Goal: Check status: Check status

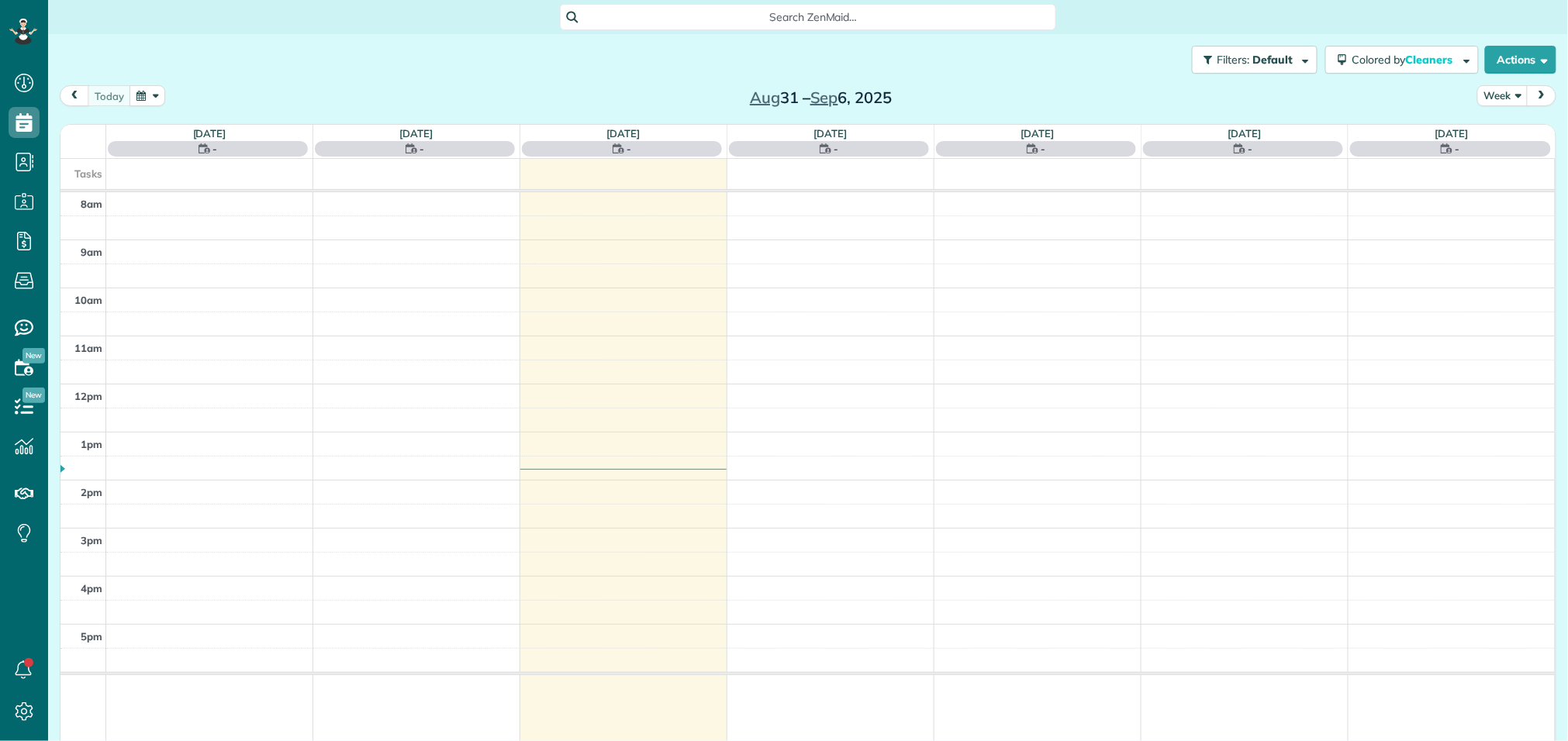
scroll to position [6, 6]
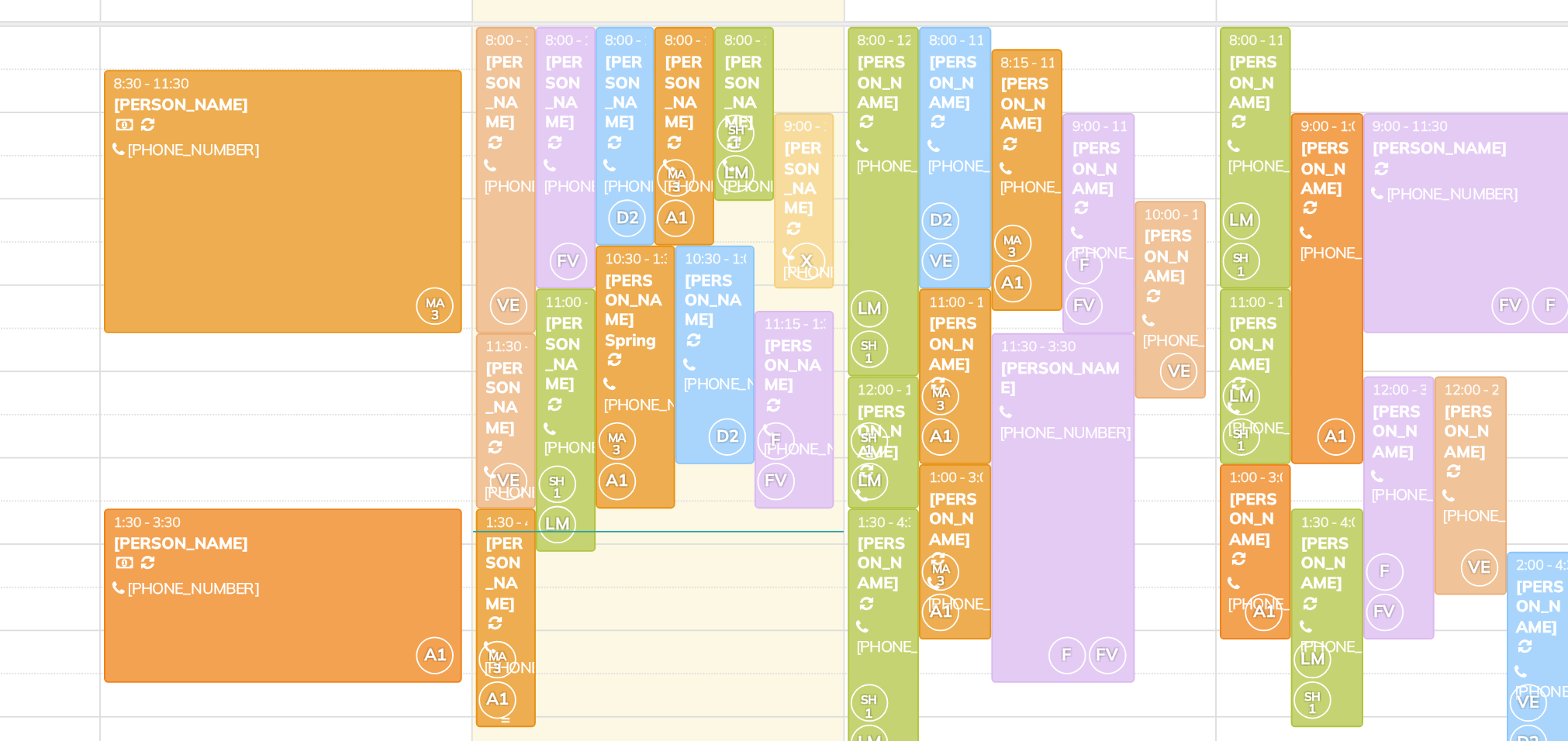
click at [525, 484] on div at bounding box center [538, 505] width 32 height 120
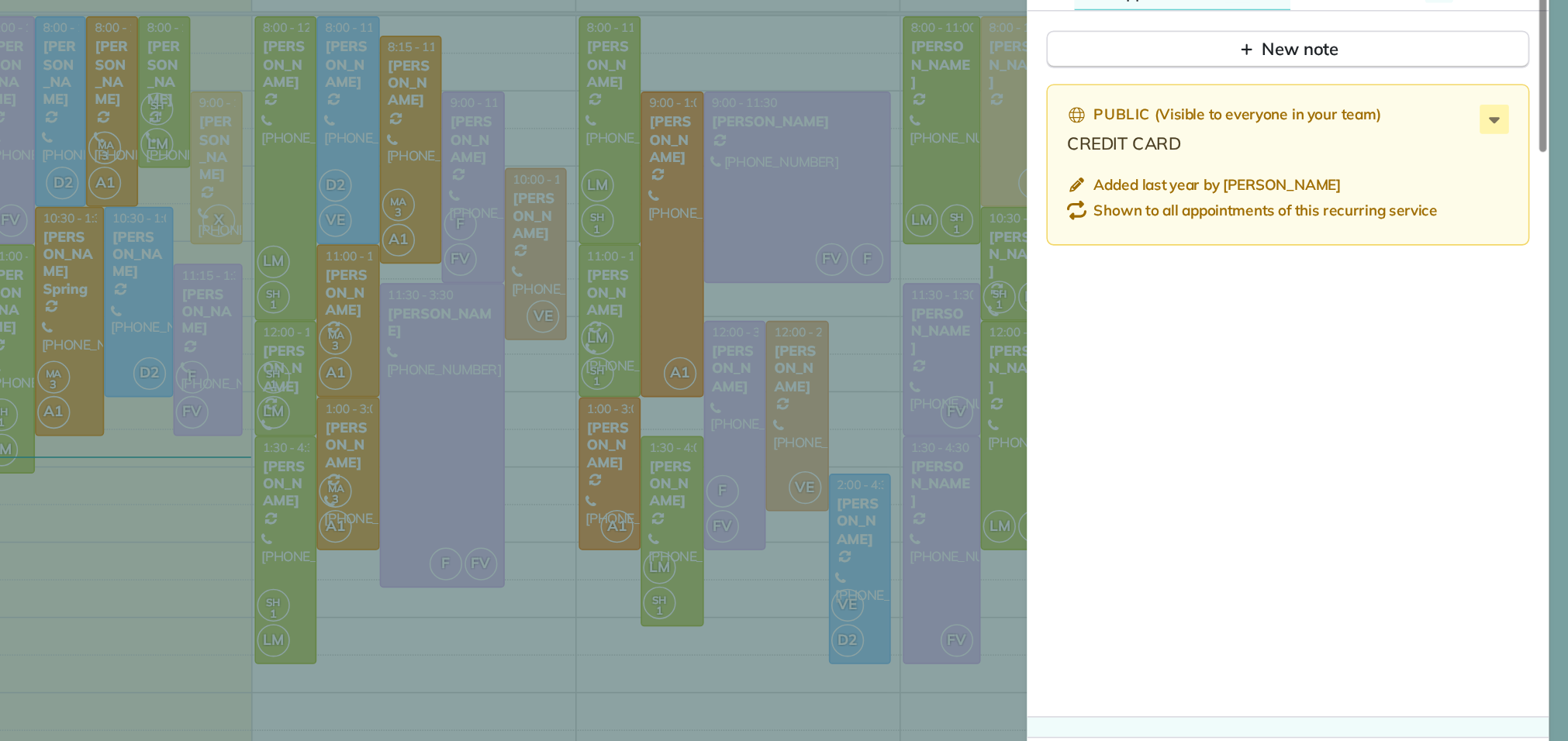
scroll to position [1439, 0]
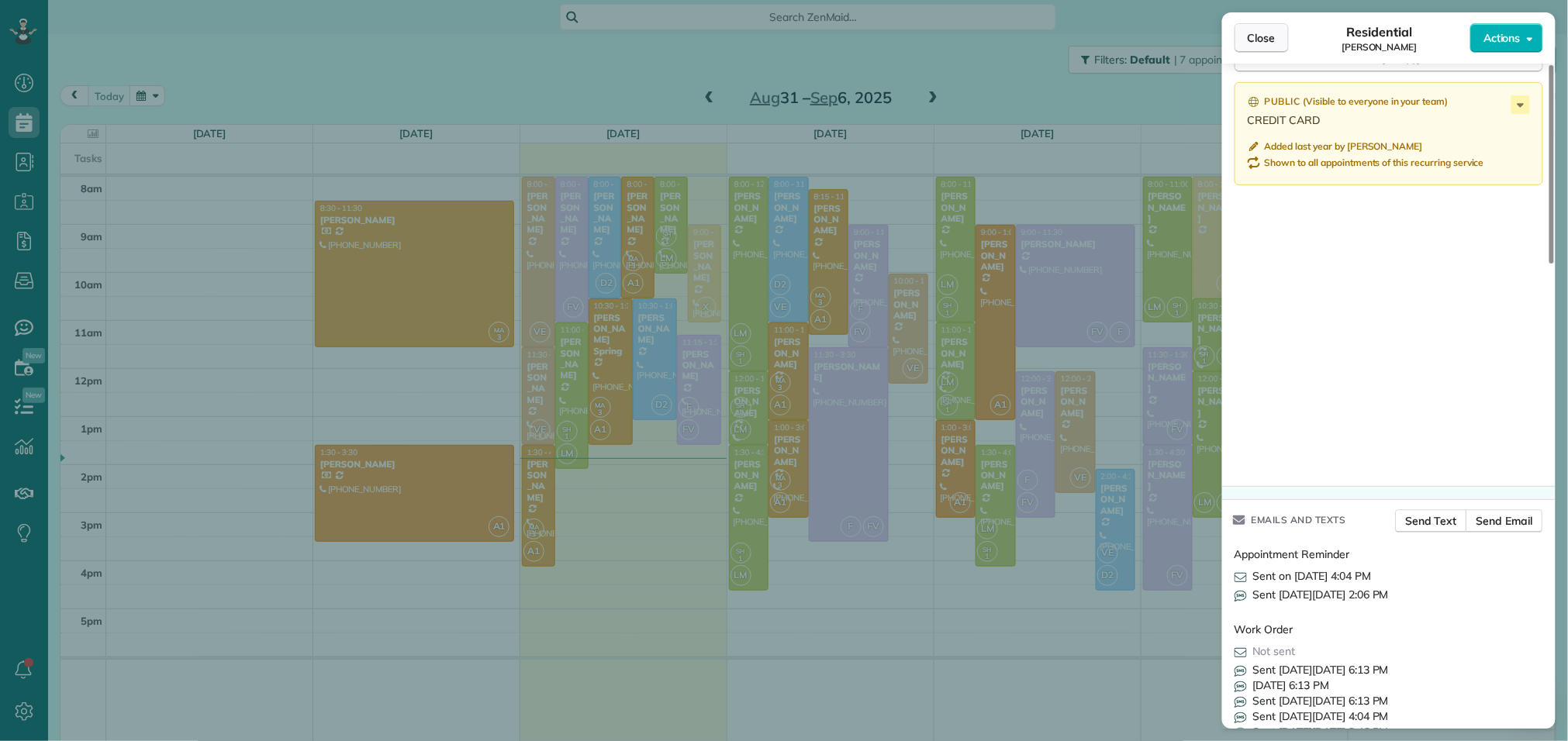
click at [1268, 42] on span "Close" at bounding box center [1261, 38] width 28 height 15
